Goal: Book appointment/travel/reservation

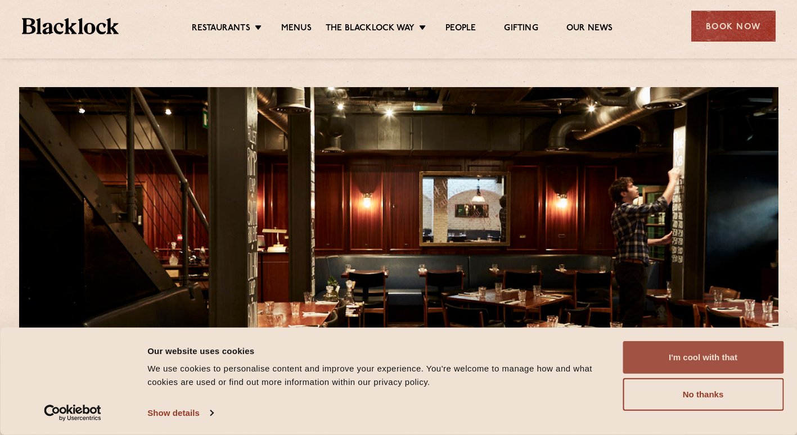
click at [685, 357] on button "I'm cool with that" at bounding box center [702, 357] width 161 height 33
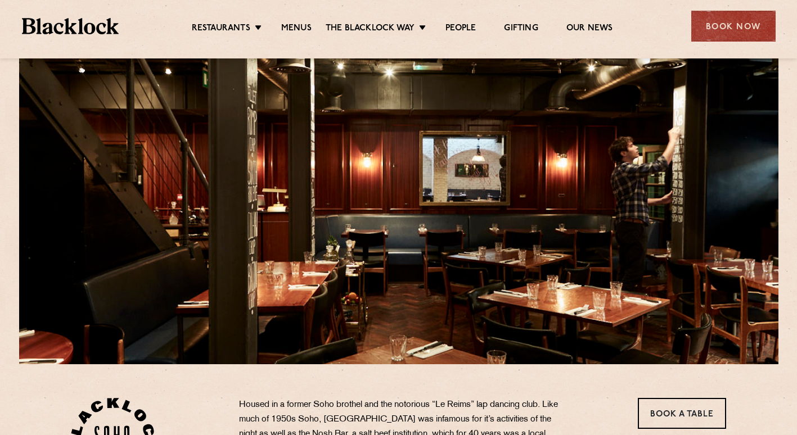
scroll to position [12, 0]
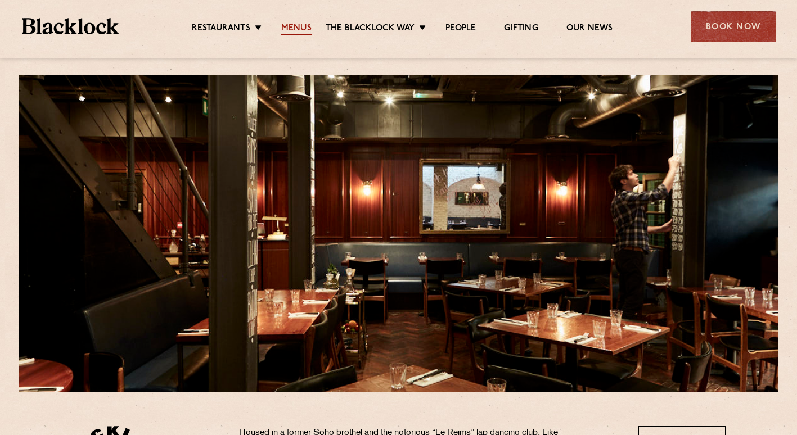
click at [301, 29] on link "Menus" at bounding box center [296, 29] width 30 height 12
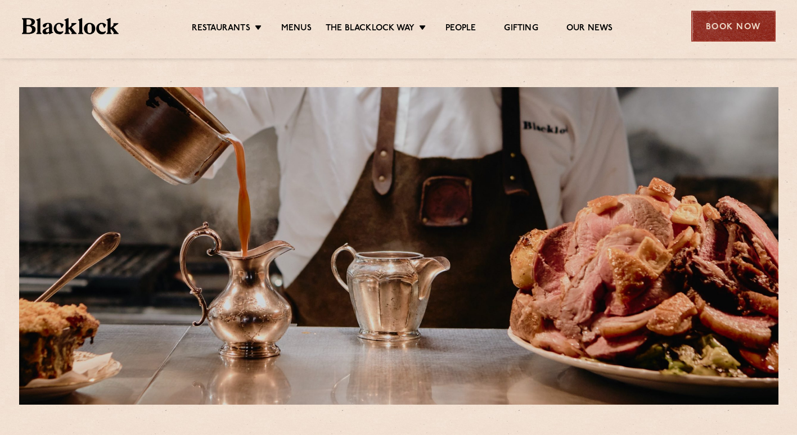
click at [730, 38] on div "Book Now" at bounding box center [733, 26] width 84 height 31
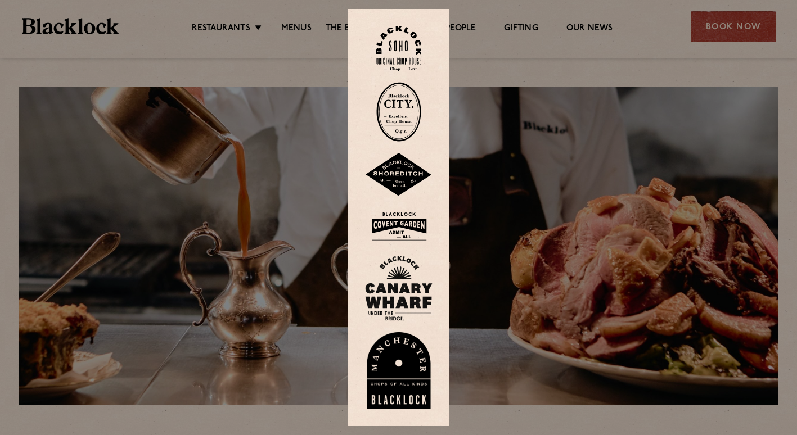
click at [408, 48] on img at bounding box center [398, 49] width 45 height 46
